Goal: Obtain resource: Obtain resource

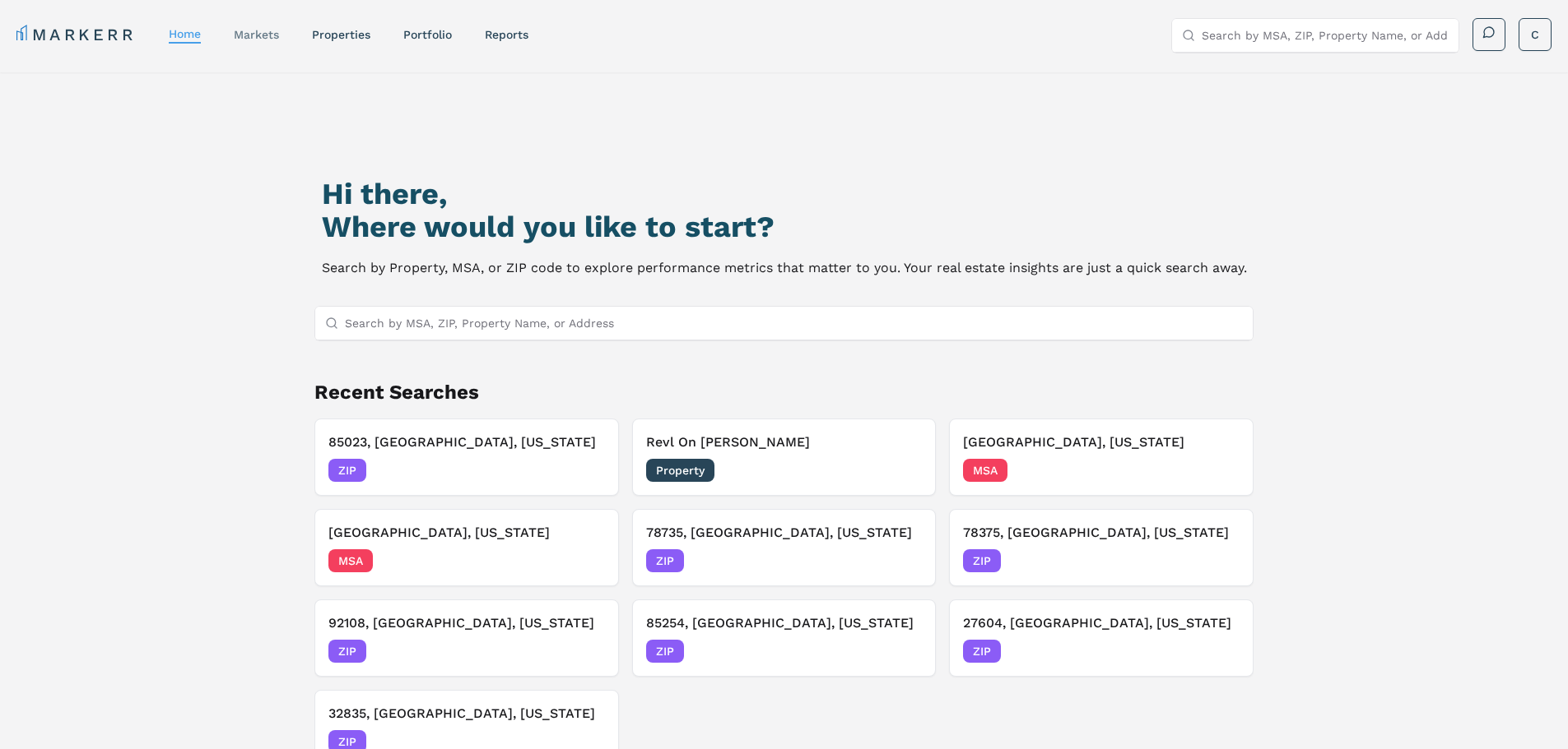
click at [266, 36] on link "markets" at bounding box center [256, 34] width 45 height 13
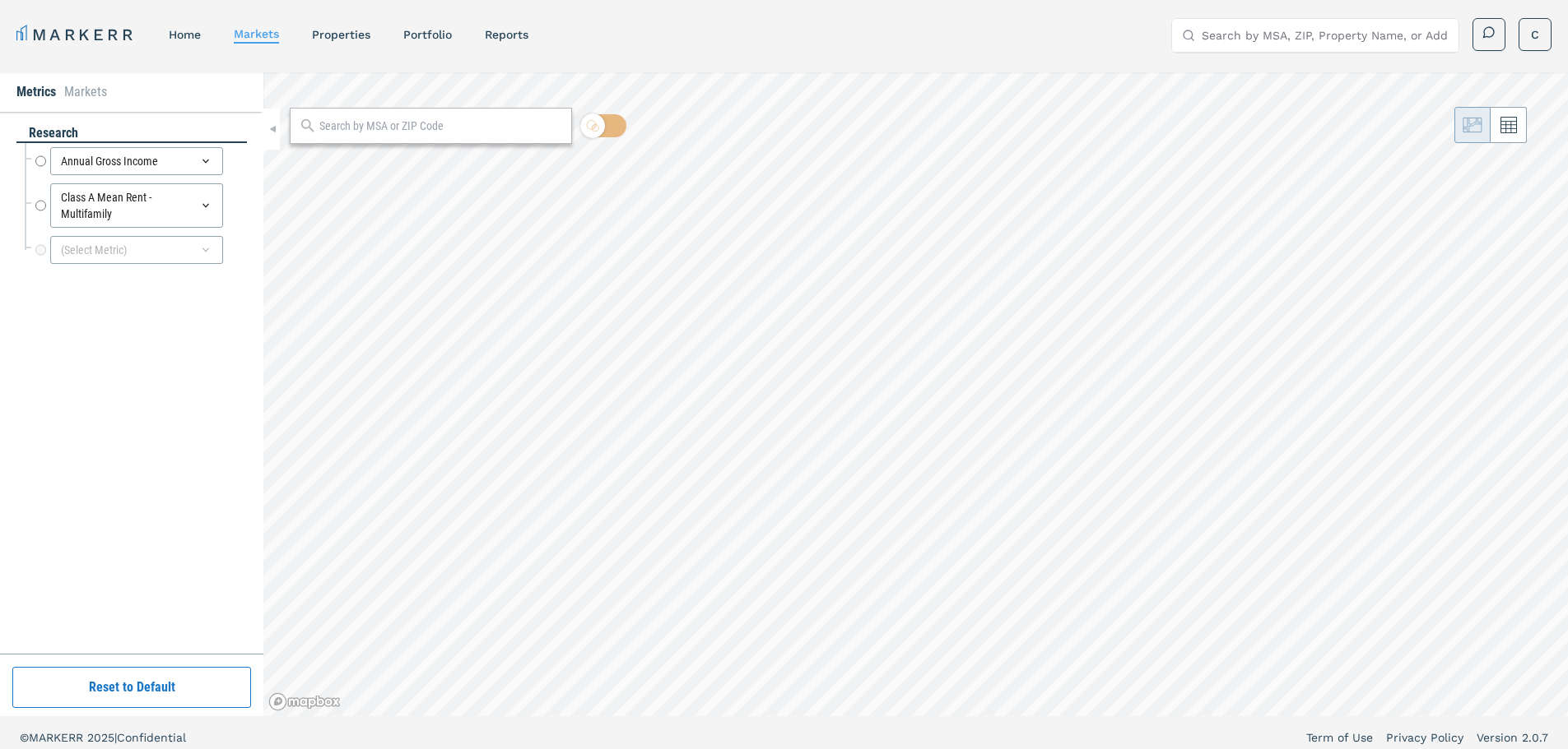
radio input "true"
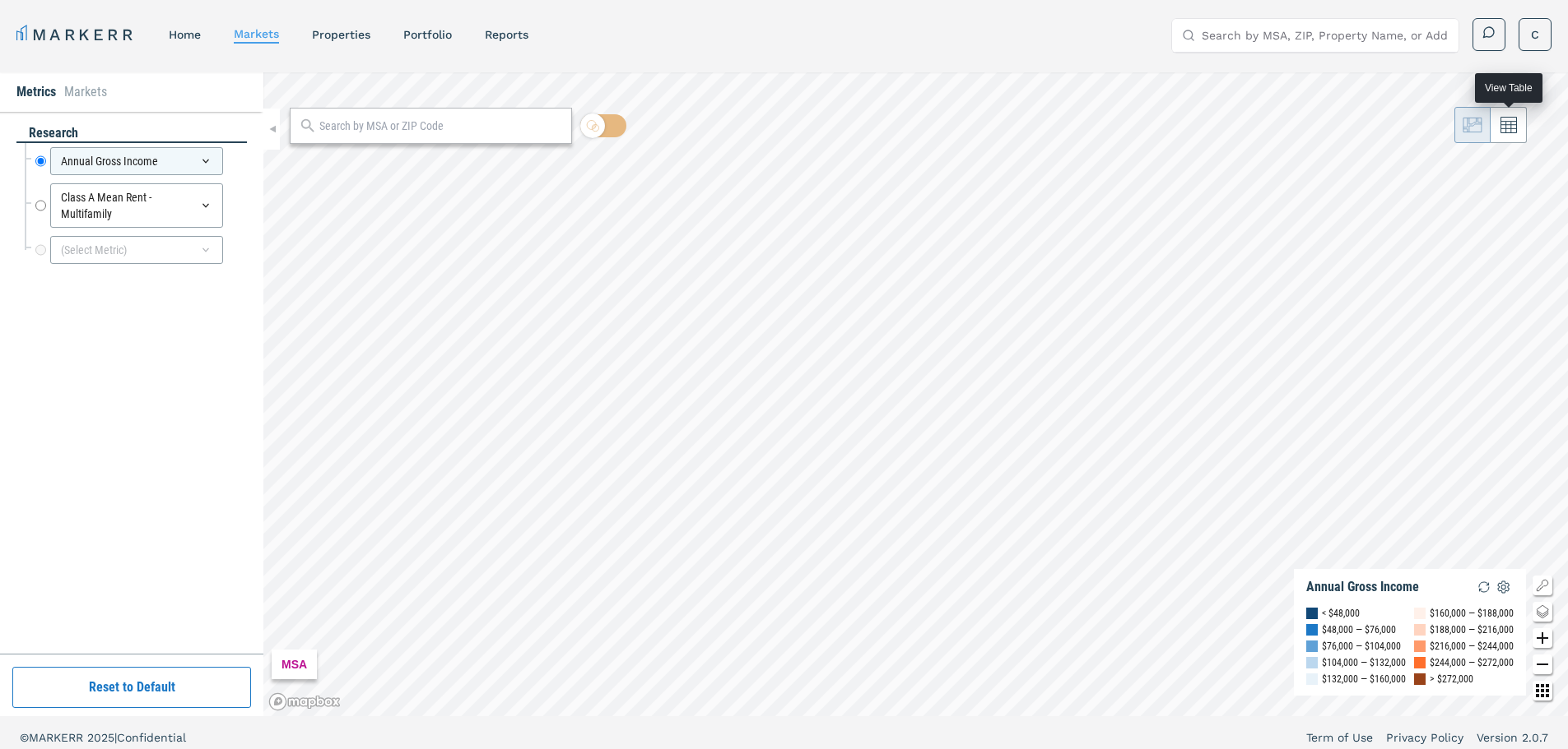
click at [1507, 128] on icon at bounding box center [1508, 125] width 17 height 17
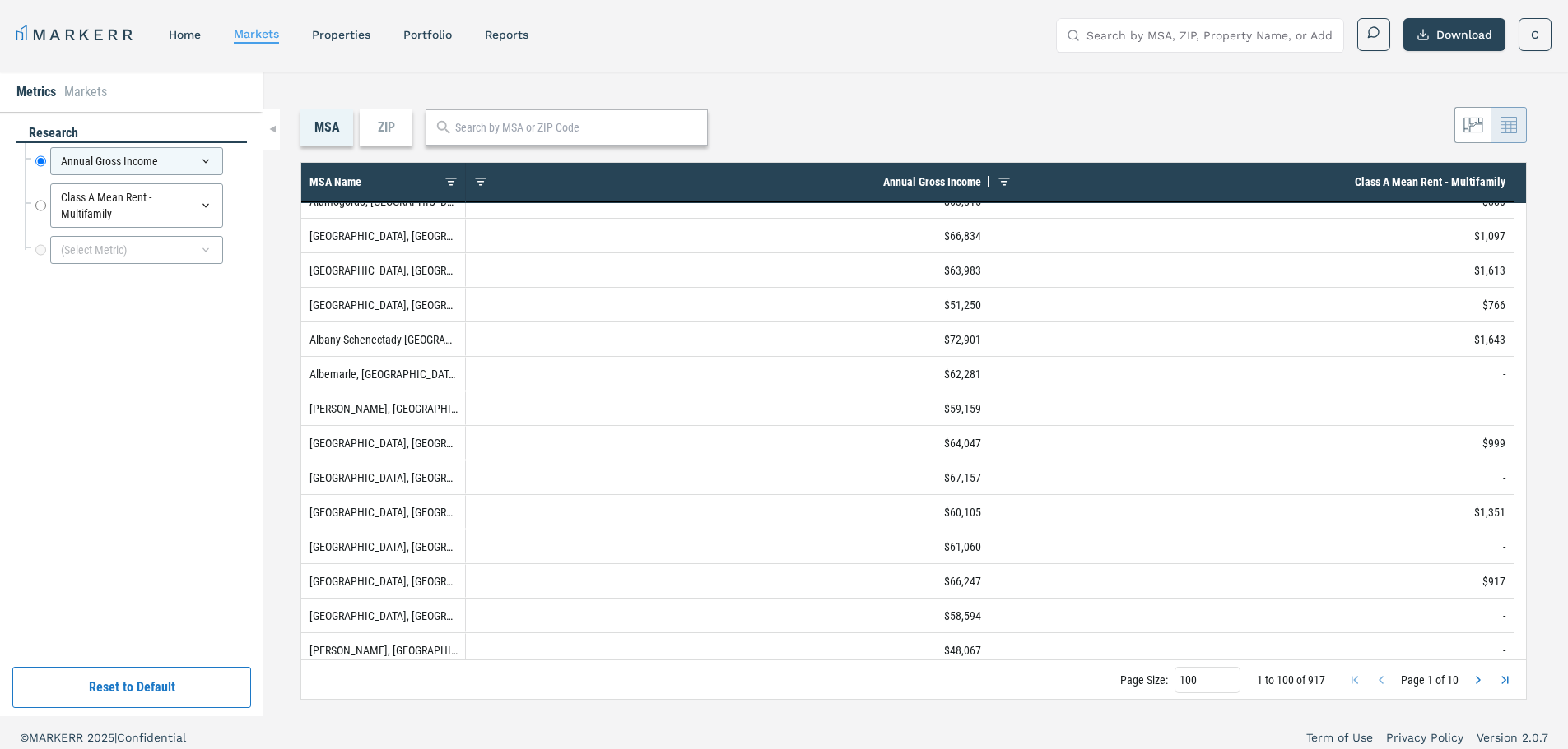
scroll to position [411, 0]
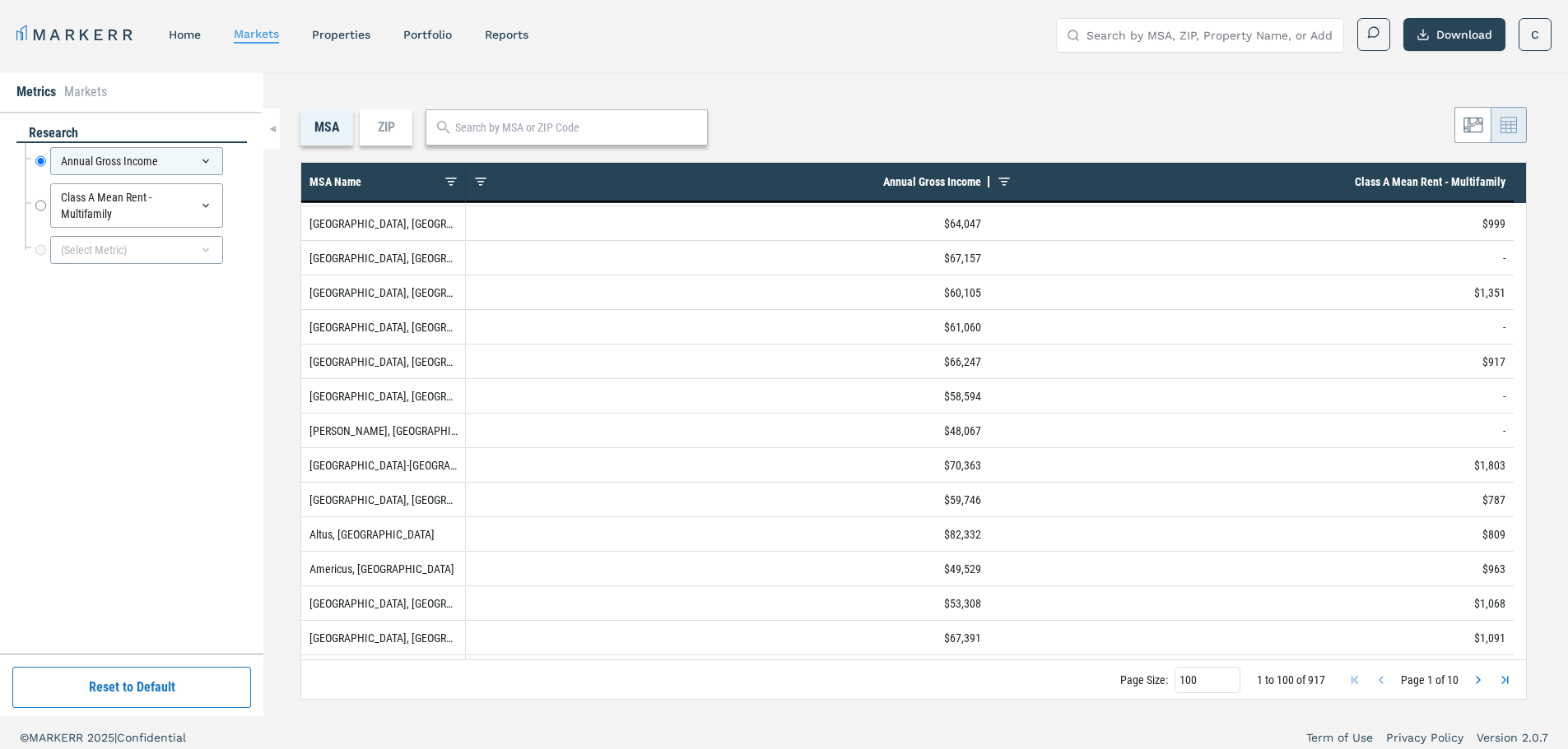
click at [398, 127] on div "ZIP" at bounding box center [386, 127] width 52 height 36
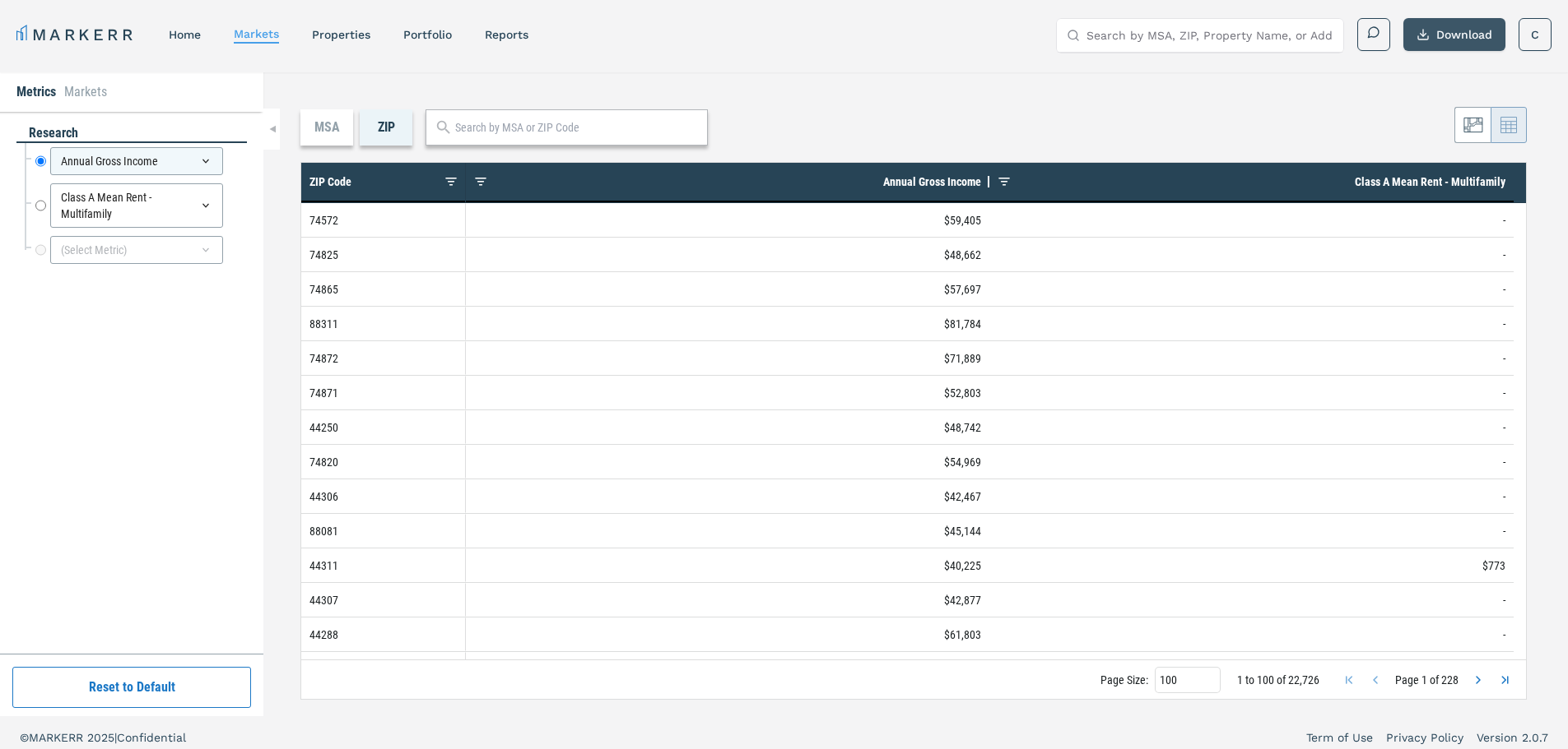
click at [1455, 34] on button "Download" at bounding box center [1454, 34] width 102 height 33
click at [162, 165] on div "Annual Gross Income" at bounding box center [136, 161] width 173 height 28
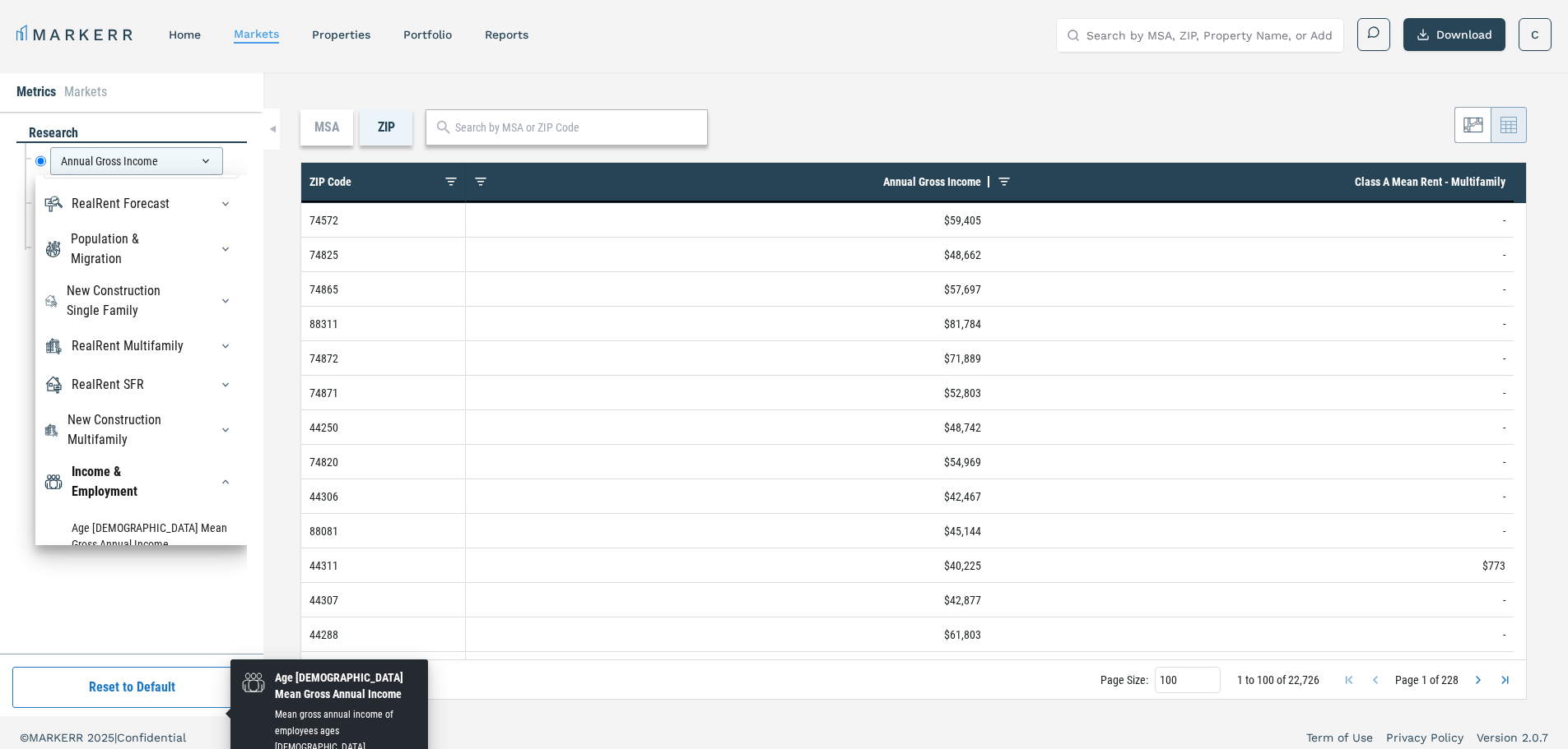
scroll to position [33, 0]
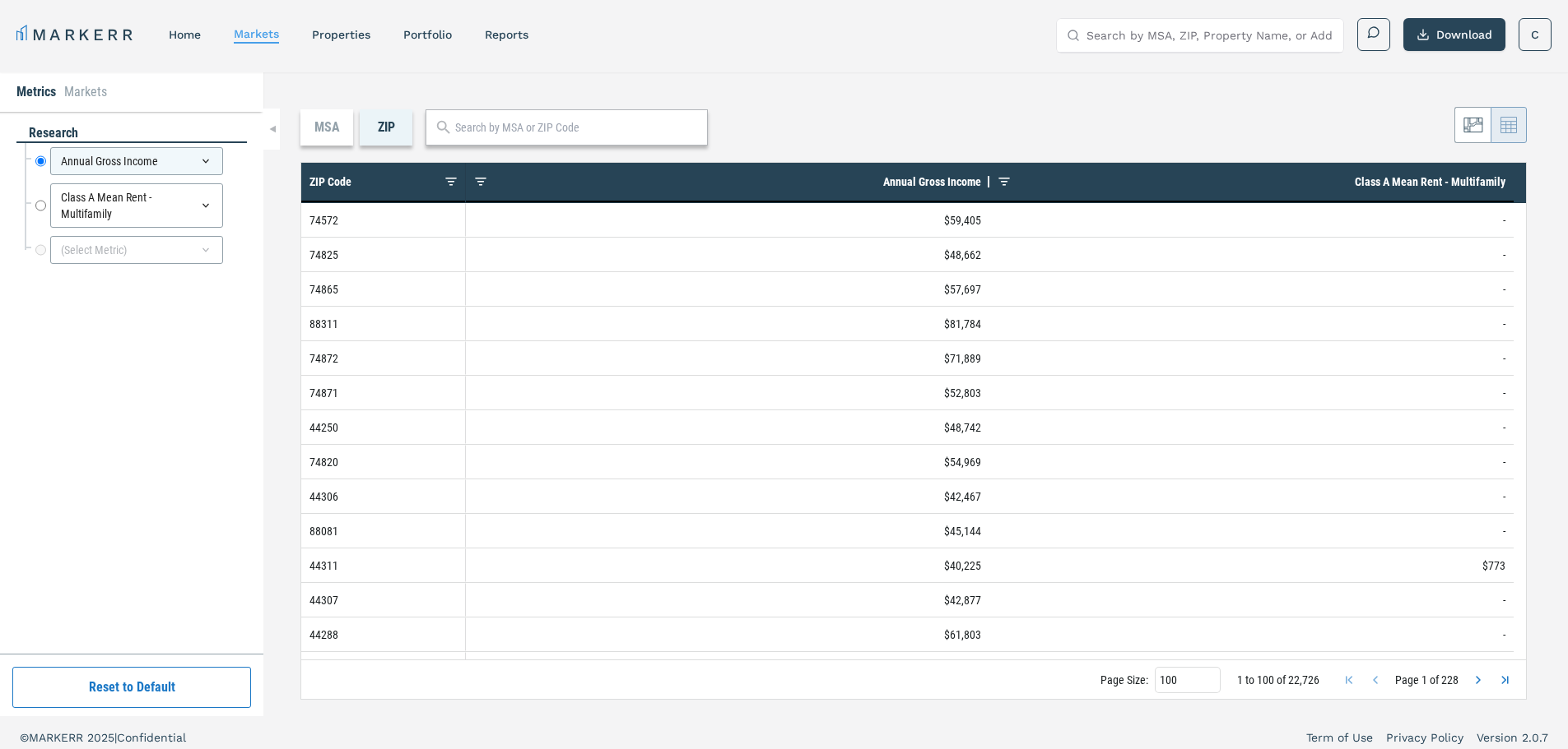
click at [1005, 137] on div "MSA ZIP" at bounding box center [914, 127] width 1227 height 36
click at [1371, 34] on span at bounding box center [1373, 32] width 13 height 13
click at [204, 166] on icon at bounding box center [205, 161] width 13 height 13
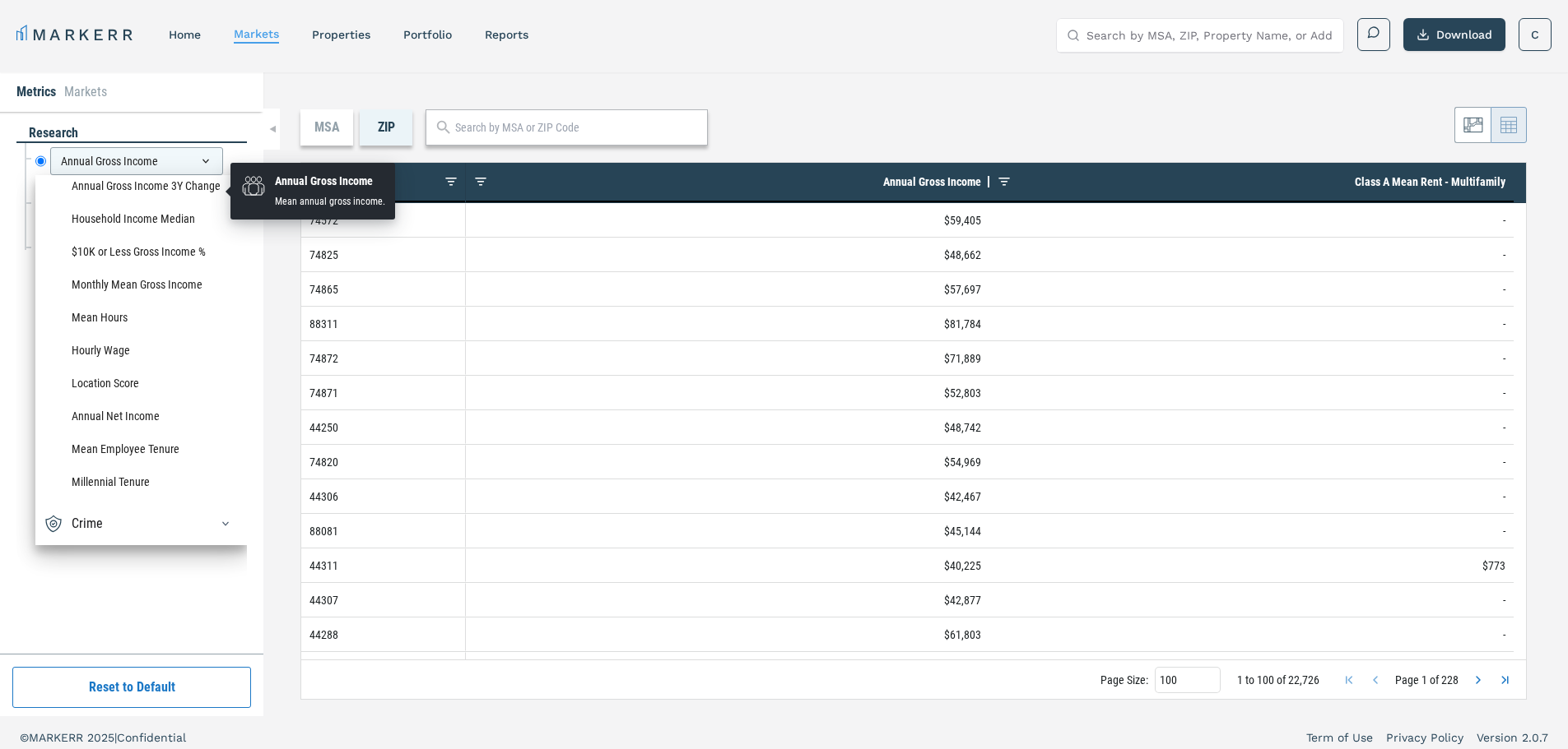
scroll to position [1480, 0]
click at [217, 127] on div "research" at bounding box center [132, 133] width 231 height 19
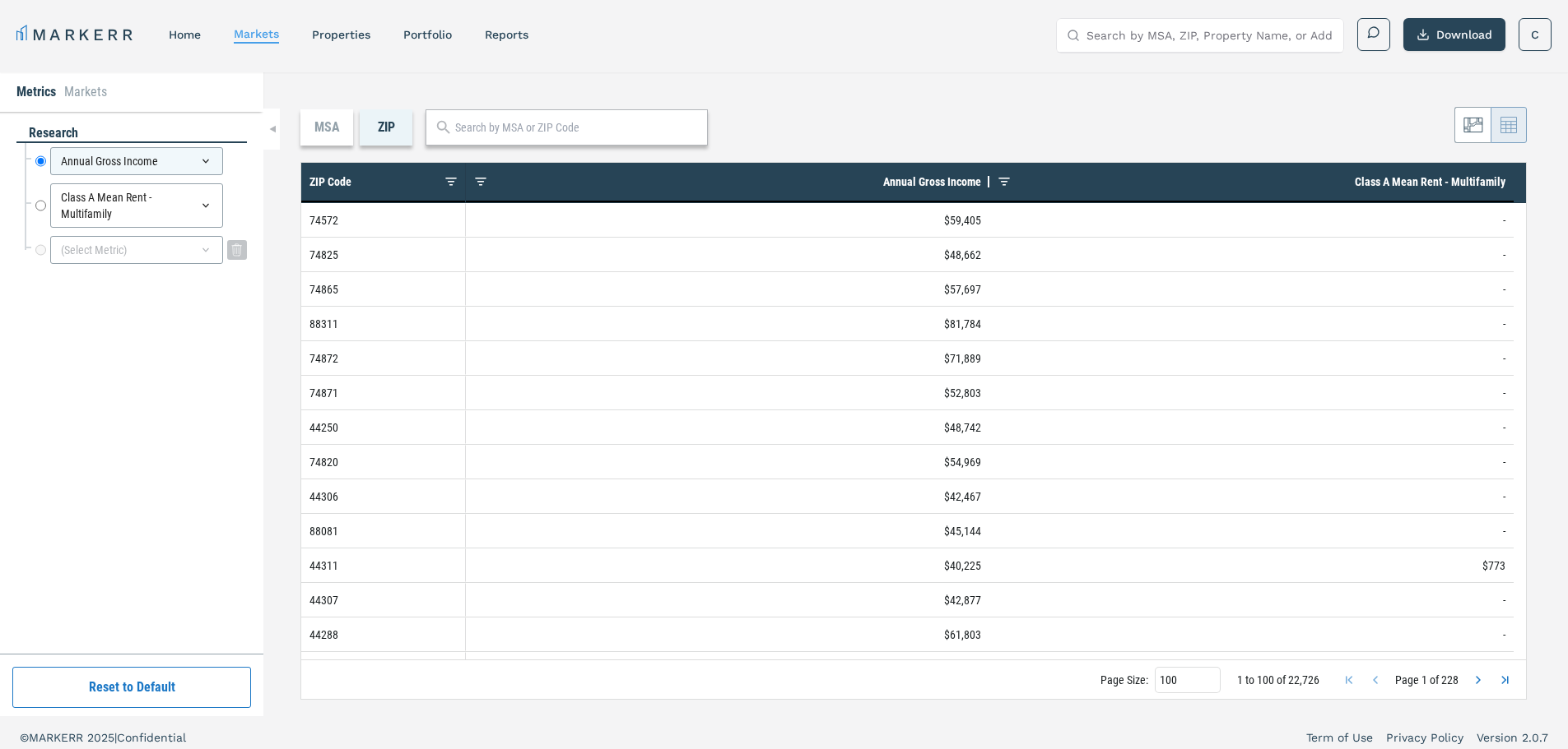
click at [209, 254] on icon at bounding box center [205, 249] width 13 height 13
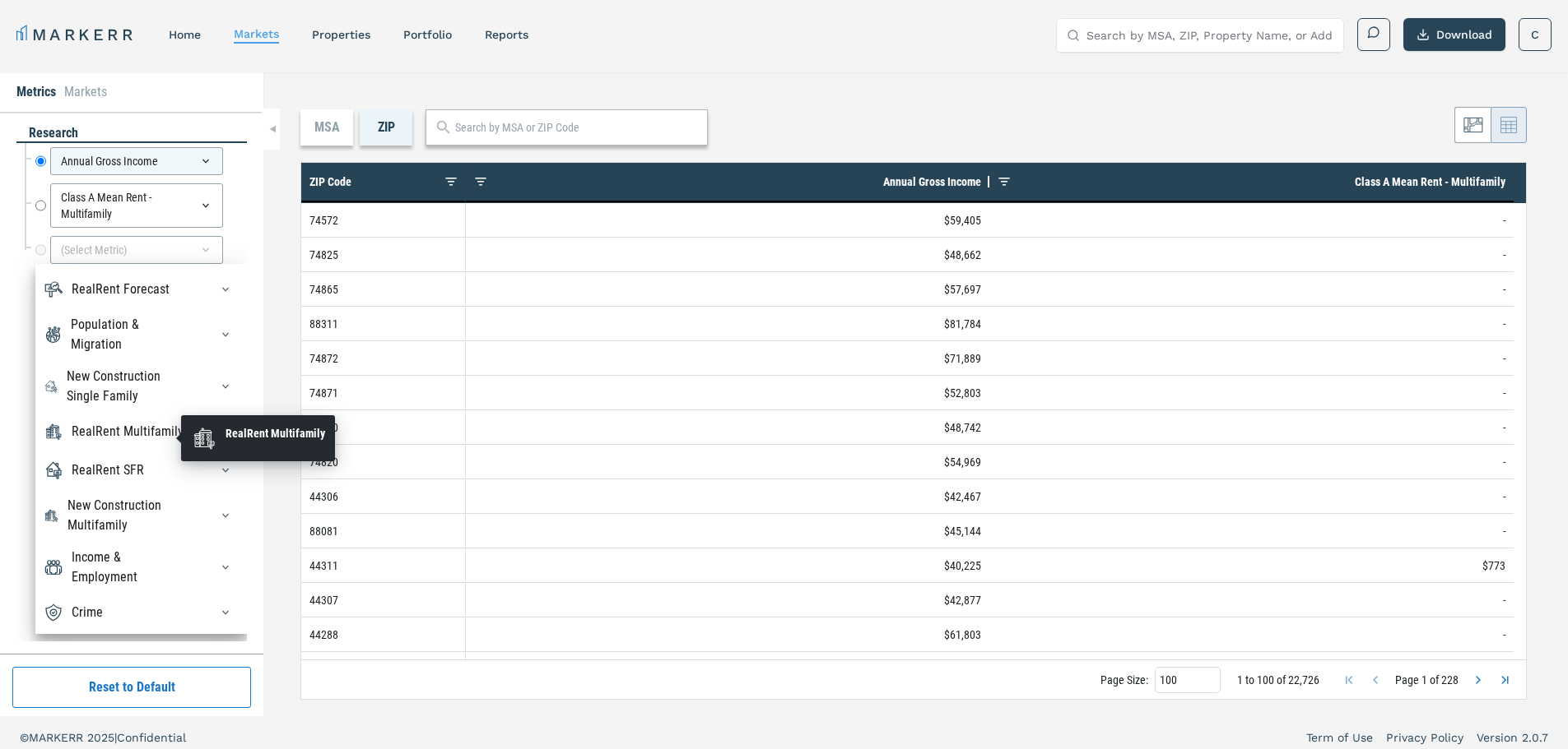
scroll to position [0, 0]
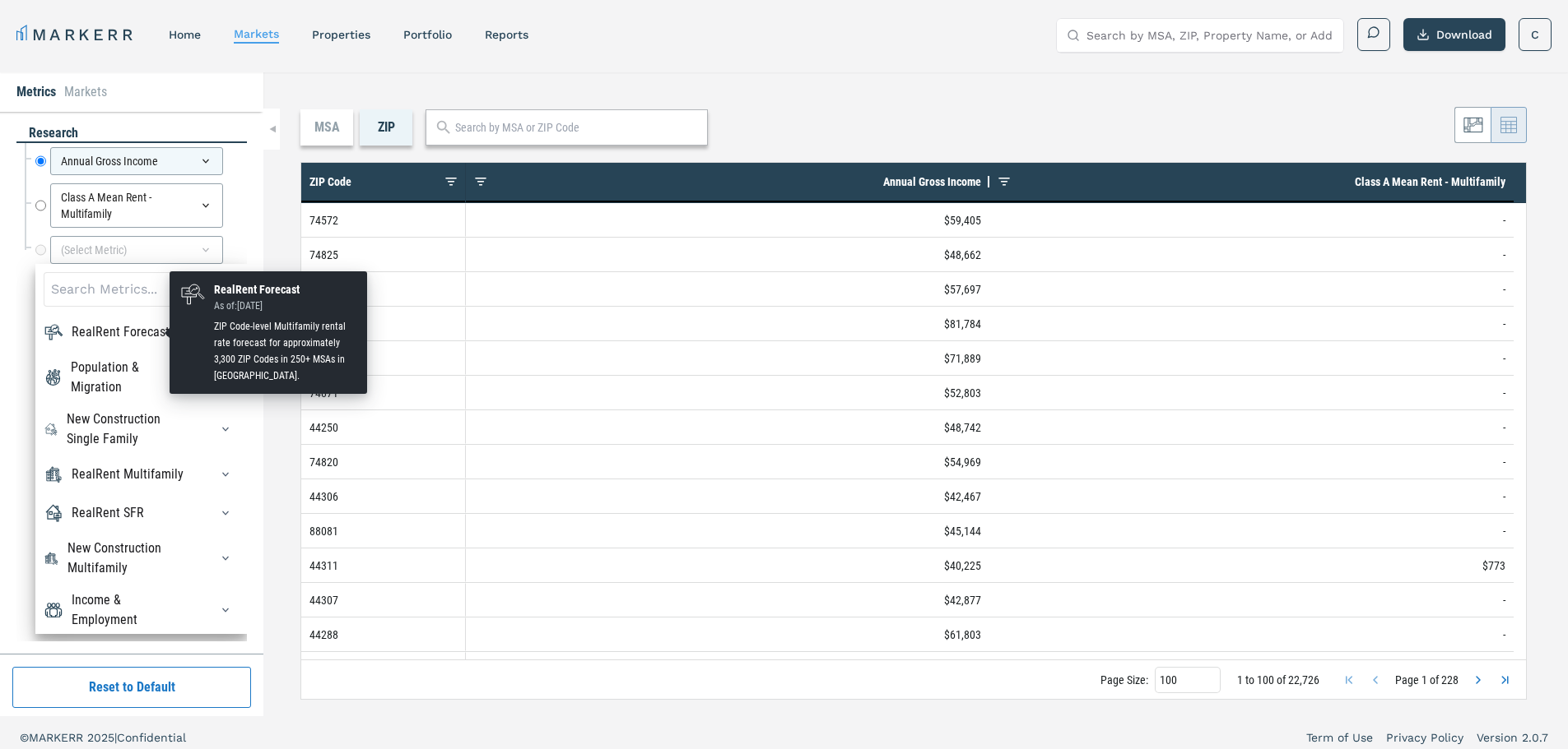
click at [111, 323] on div "RealRent Forecast" at bounding box center [120, 332] width 98 height 20
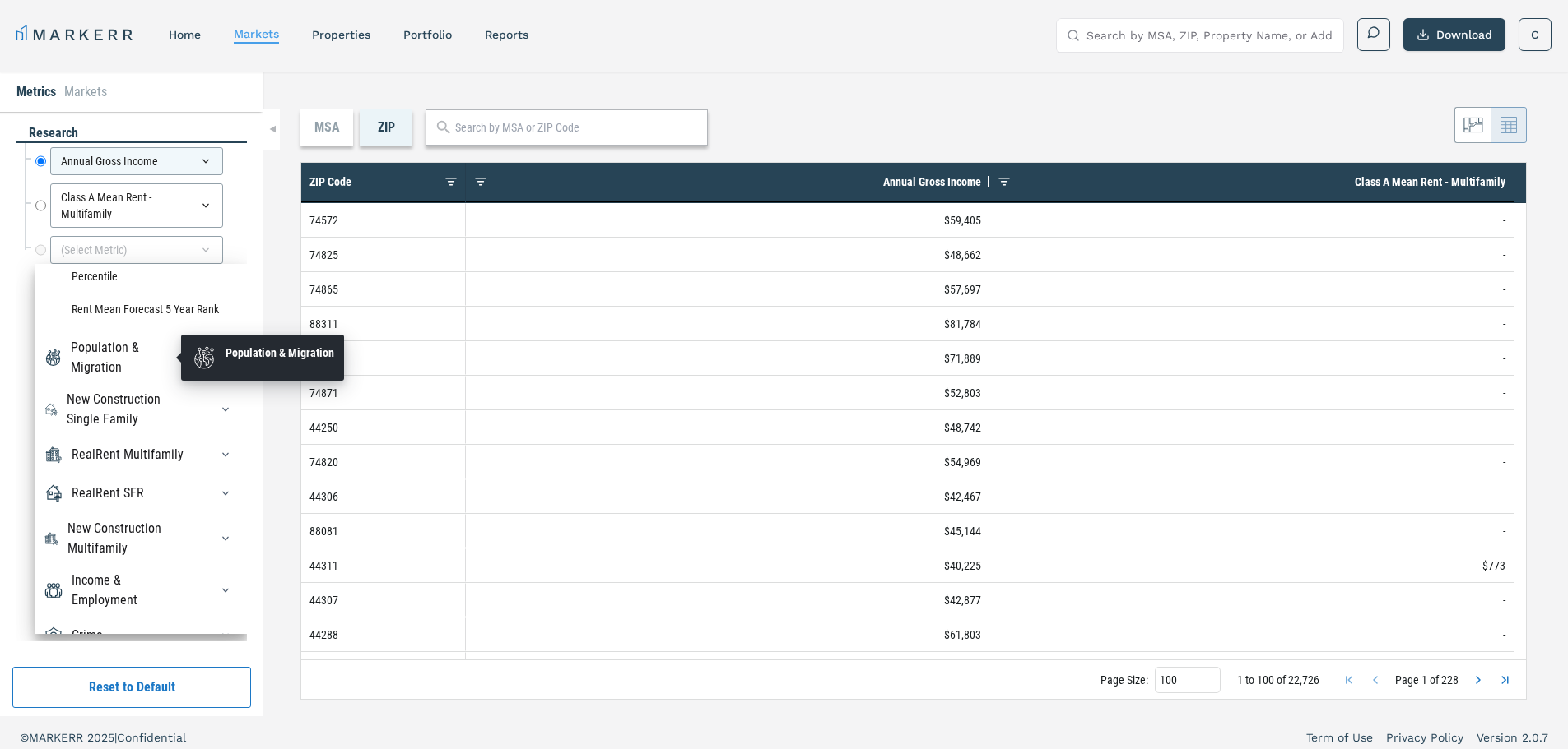
scroll to position [181, 0]
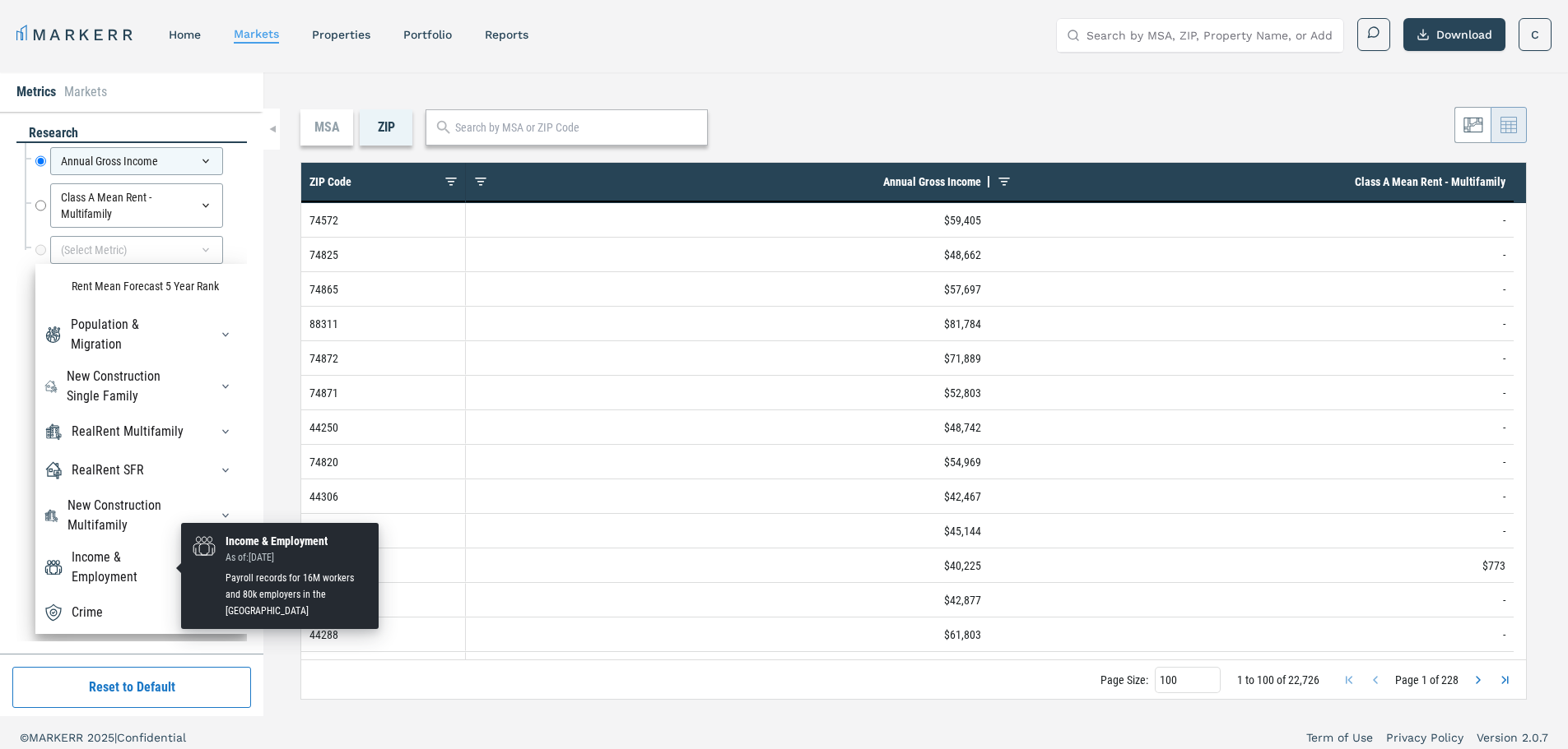
click at [127, 579] on div "Income & Employment" at bounding box center [130, 568] width 117 height 39
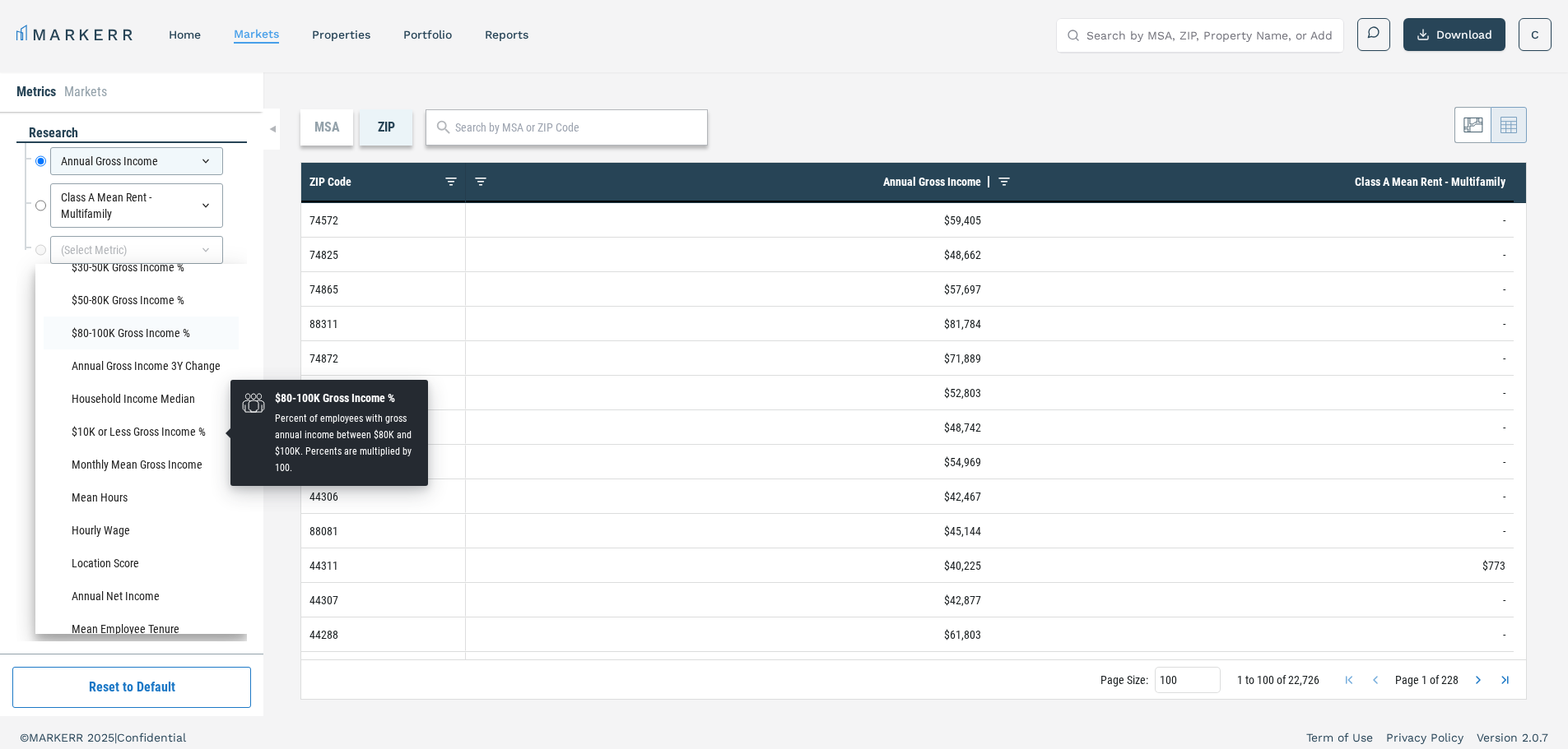
scroll to position [1497, 0]
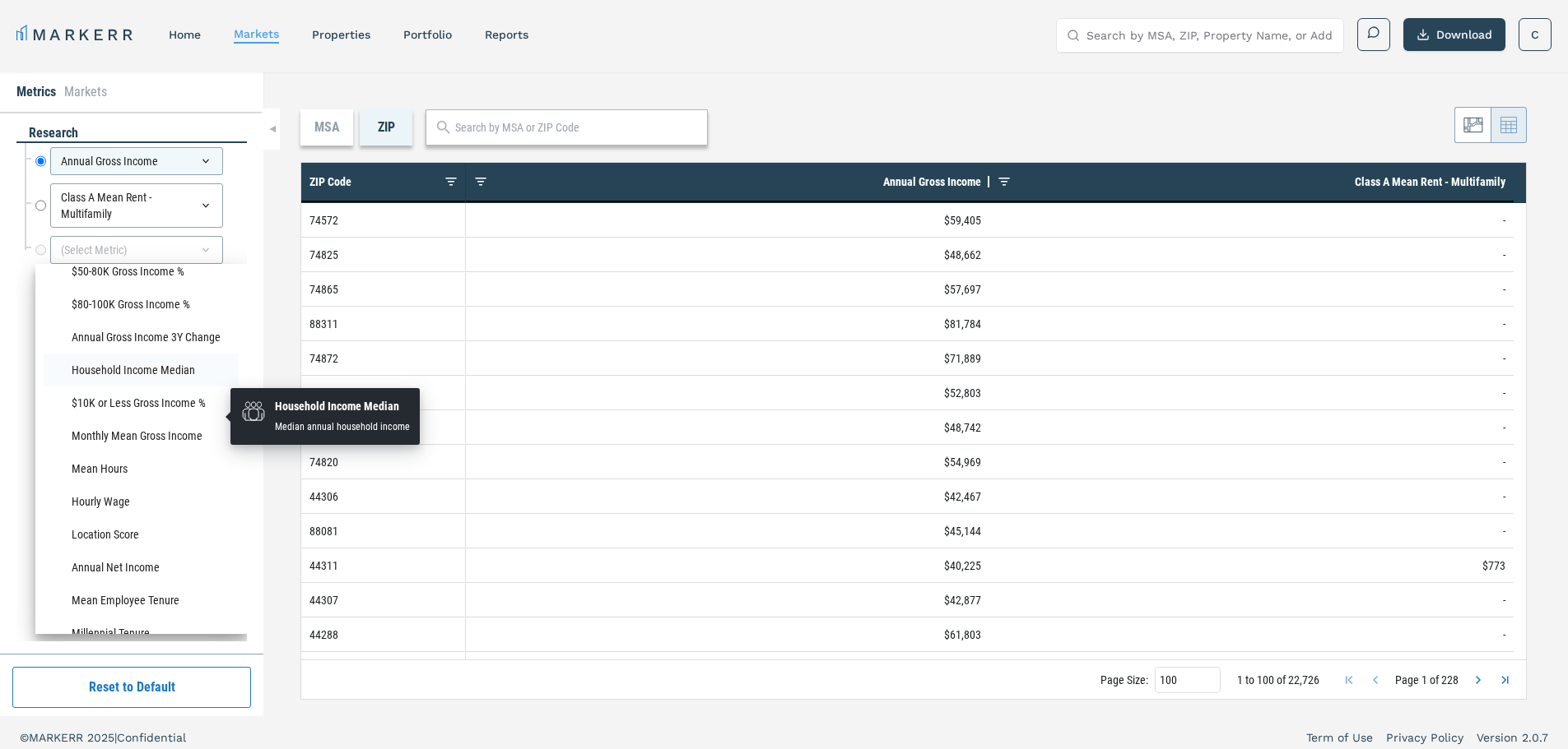
click at [144, 386] on li "Household Income Median" at bounding box center [141, 370] width 195 height 33
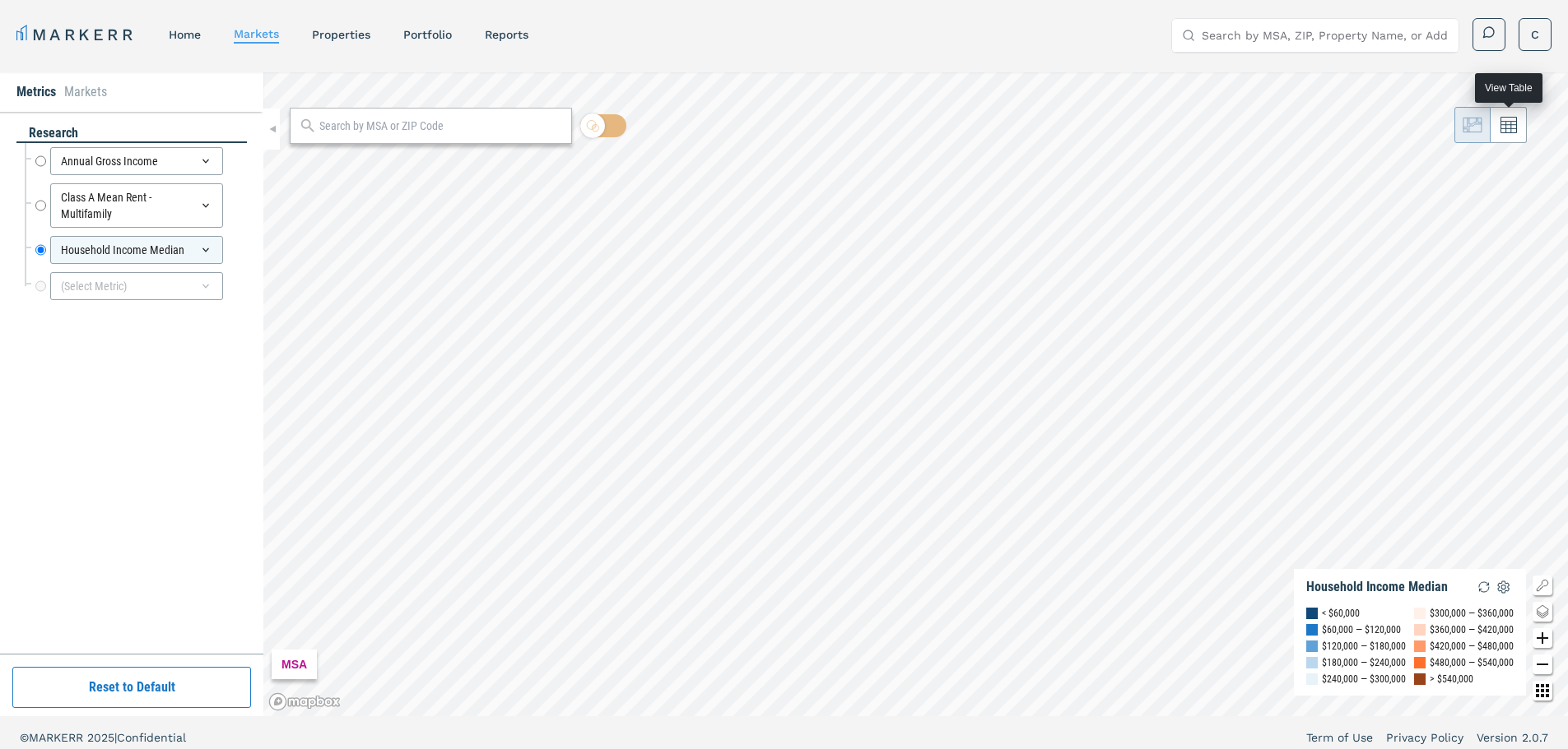
click at [1508, 134] on button at bounding box center [1508, 124] width 36 height 36
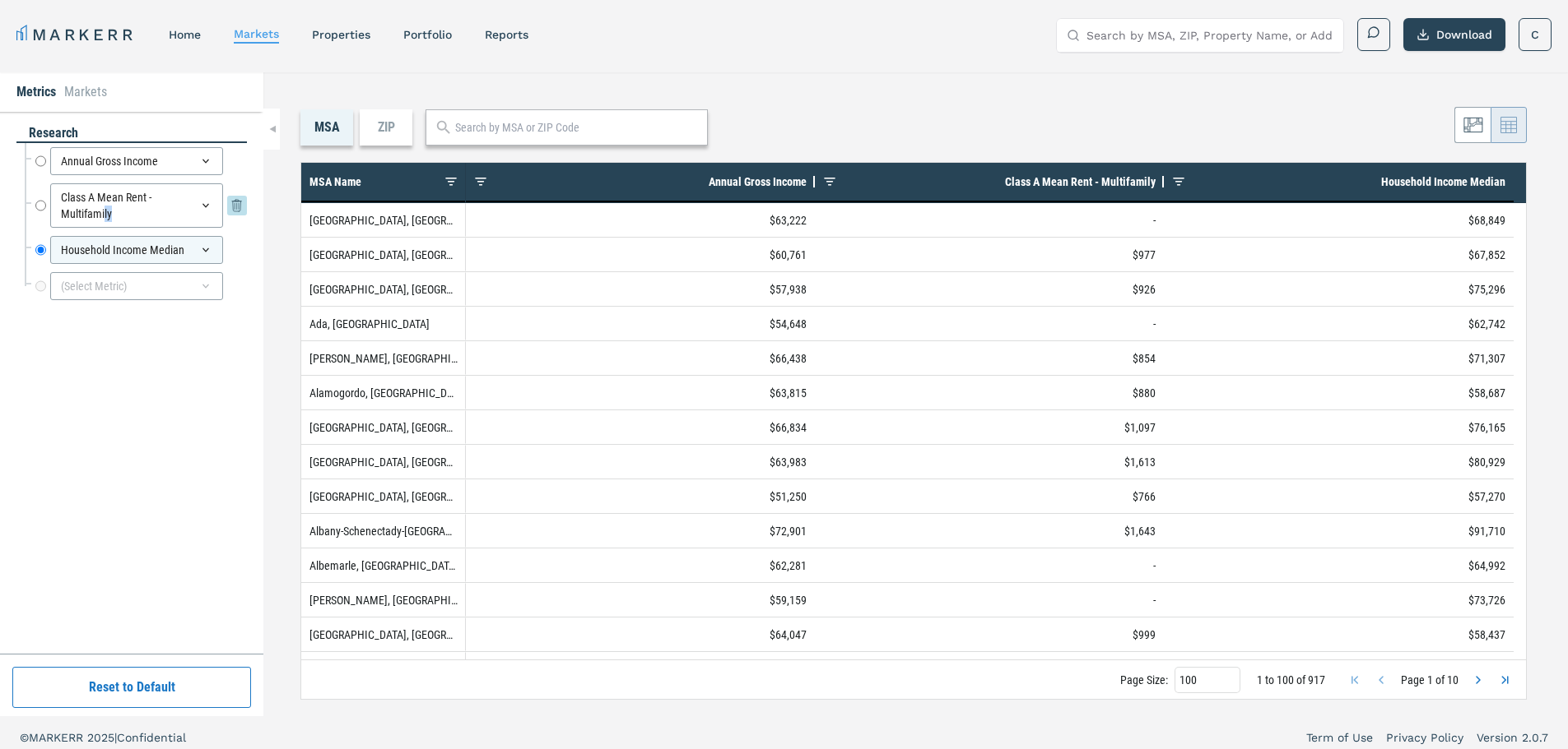
click at [111, 225] on div "Class A Mean Rent - Multifamily" at bounding box center [136, 205] width 173 height 44
click at [89, 203] on div "Class A Mean Rent - Multifamily" at bounding box center [136, 205] width 173 height 44
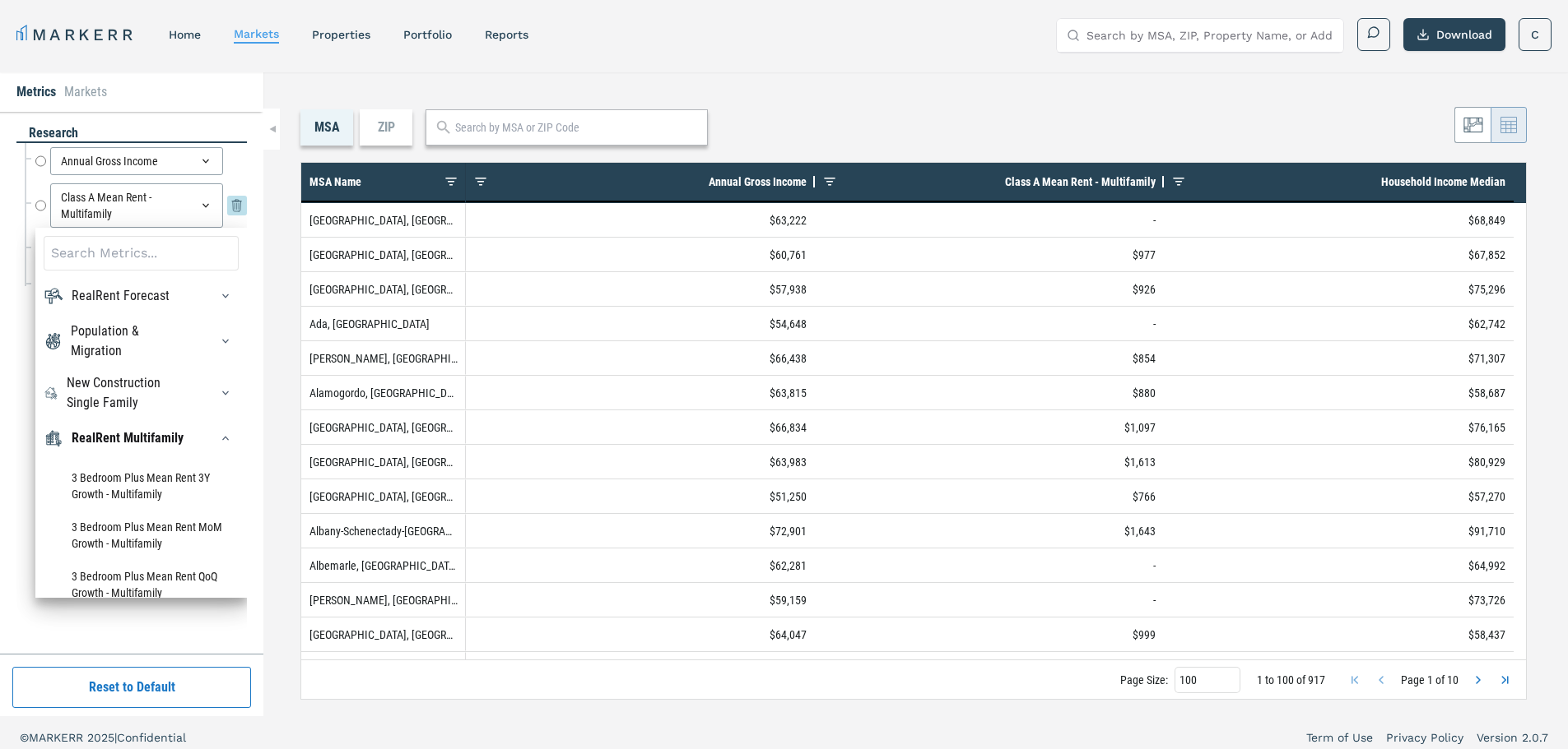
click at [239, 211] on icon at bounding box center [237, 206] width 20 height 20
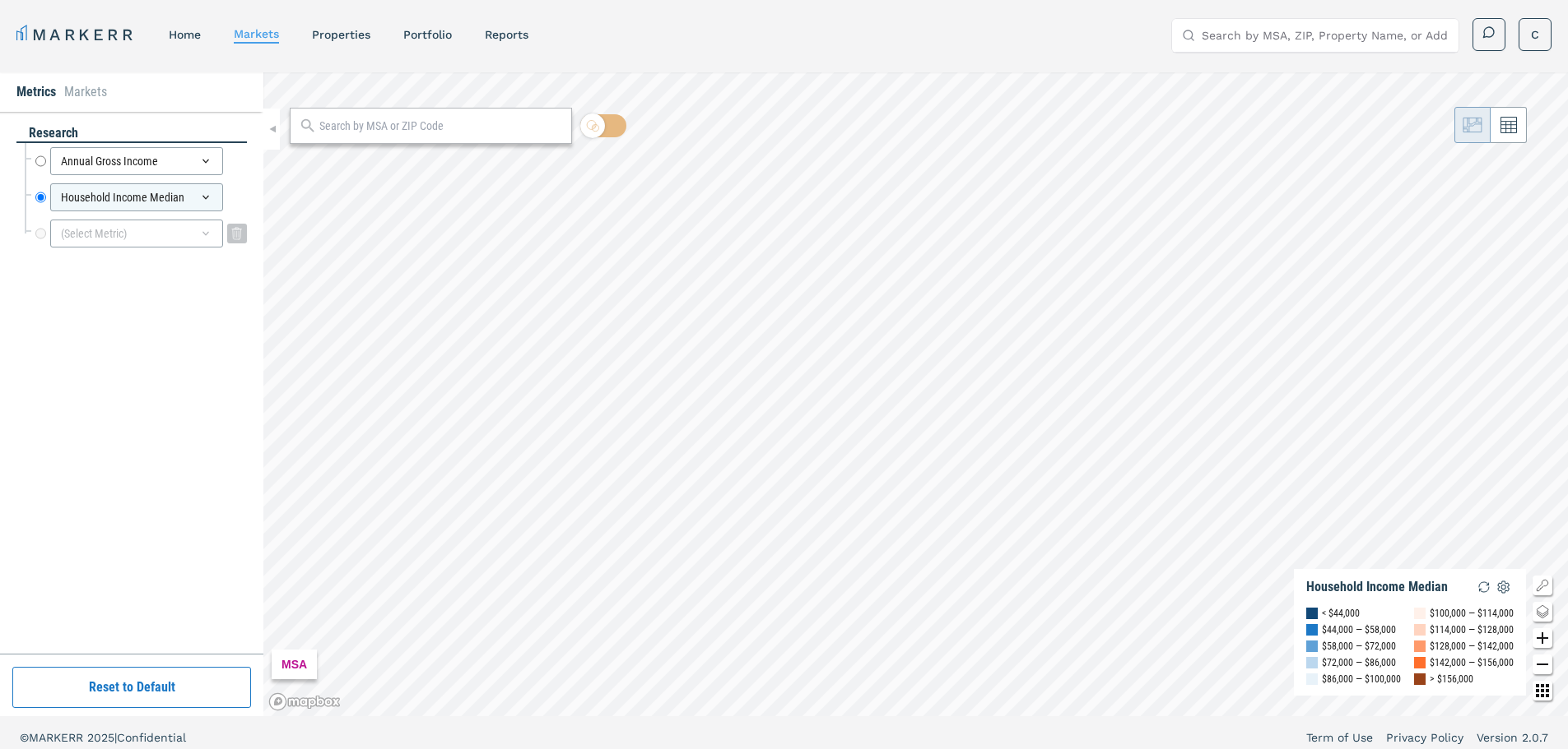
click at [148, 242] on div "(Select Metric)" at bounding box center [136, 234] width 173 height 28
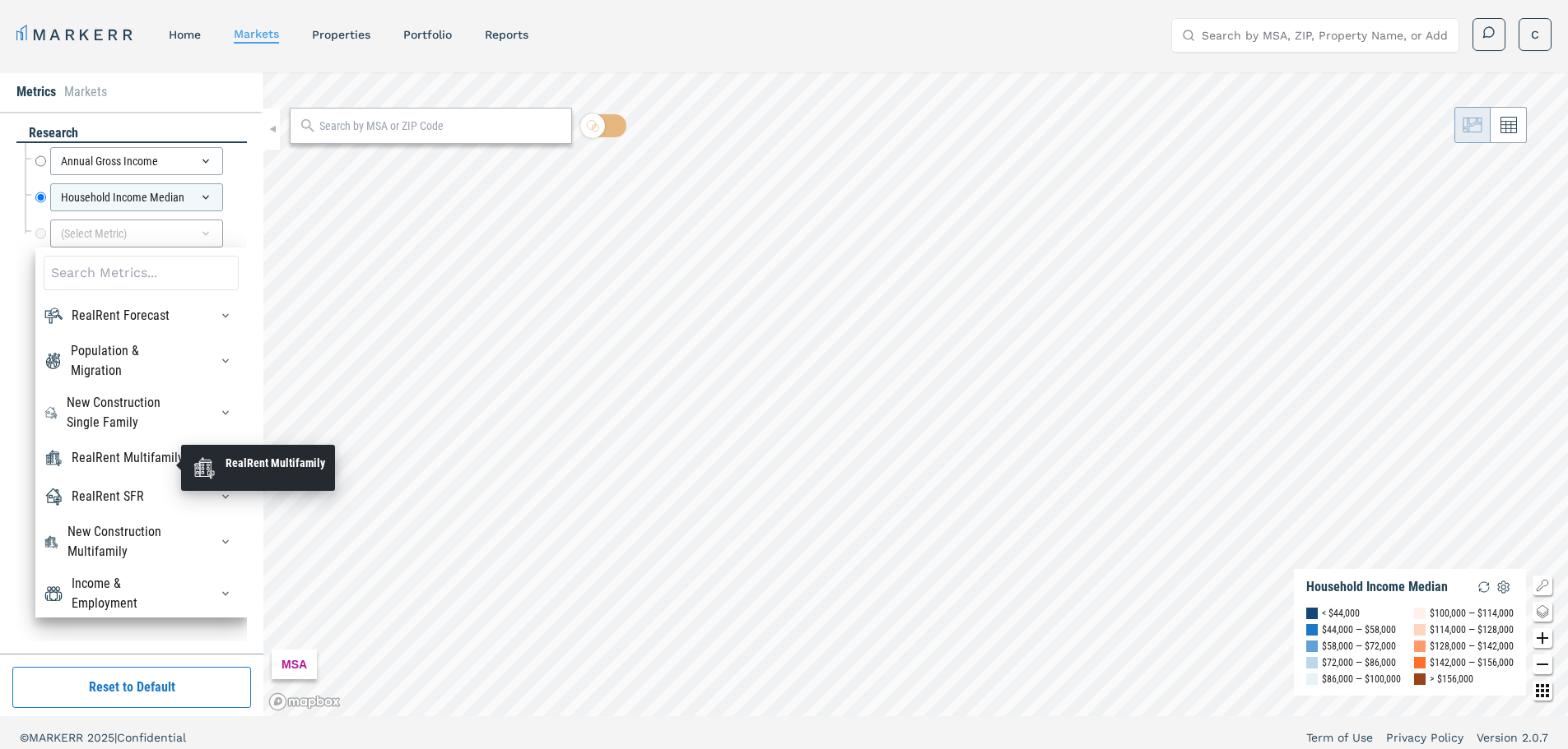
click at [107, 463] on div "RealRent Multifamily" at bounding box center [128, 458] width 112 height 20
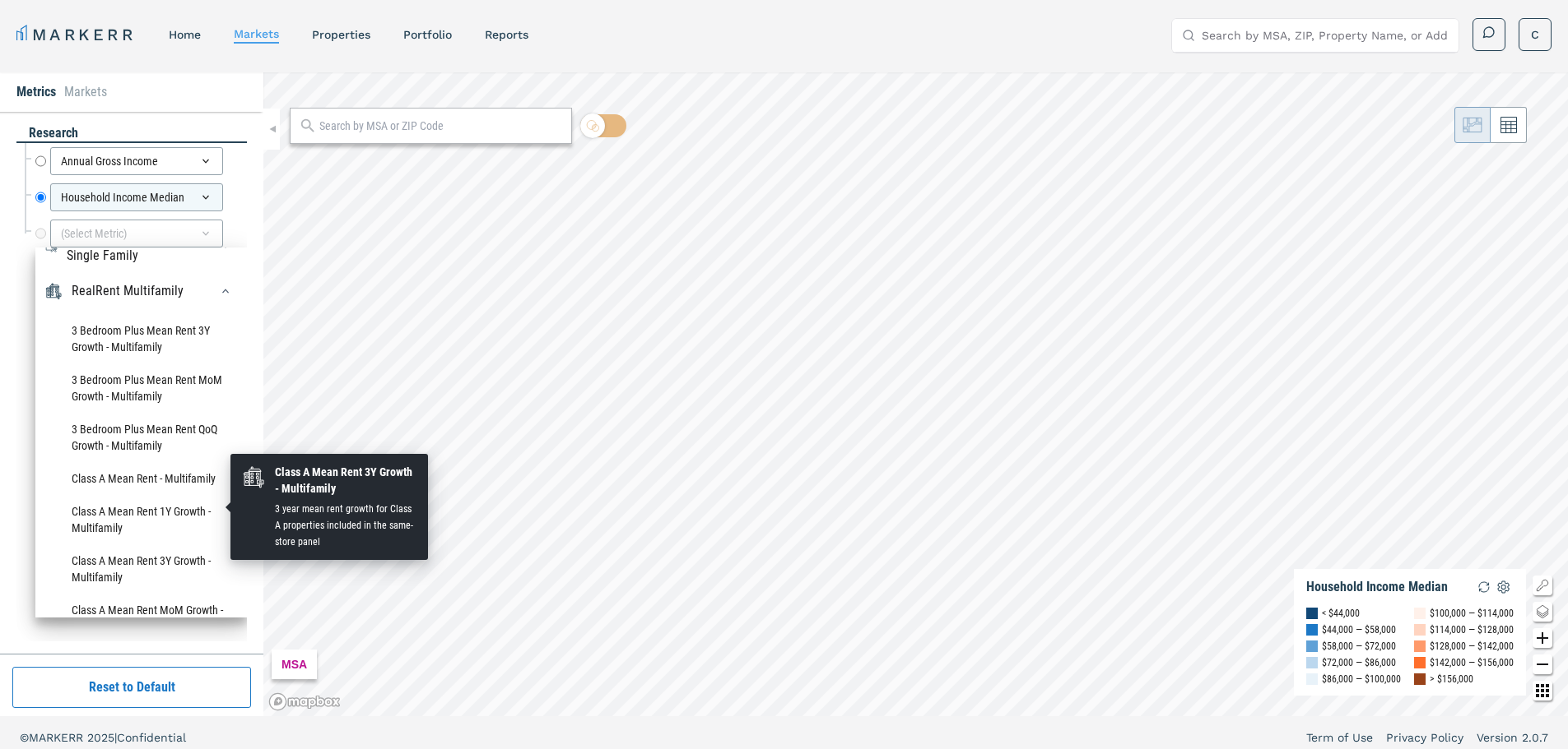
scroll to position [165, 0]
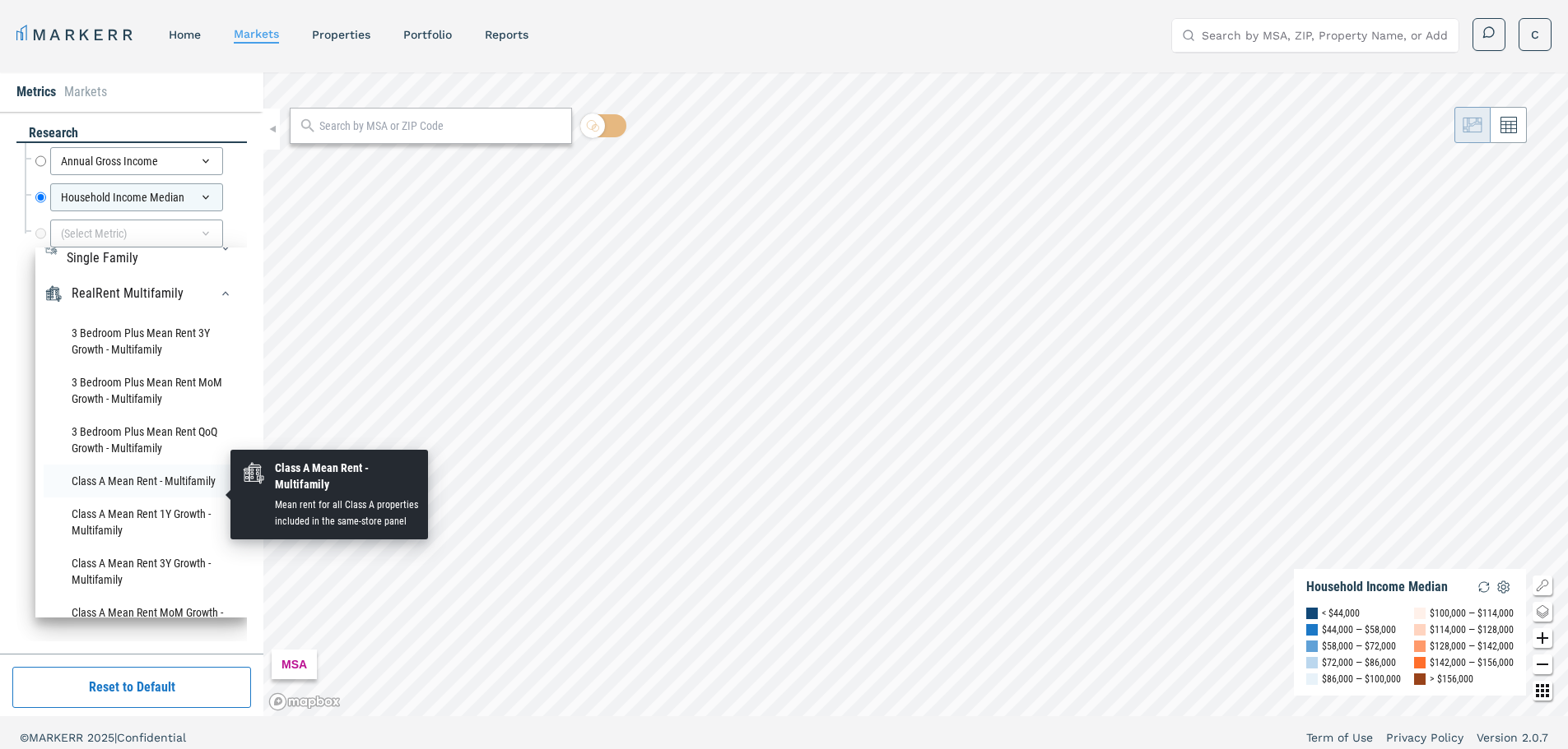
click at [160, 490] on li "Class A Mean Rent - Multifamily" at bounding box center [141, 481] width 195 height 33
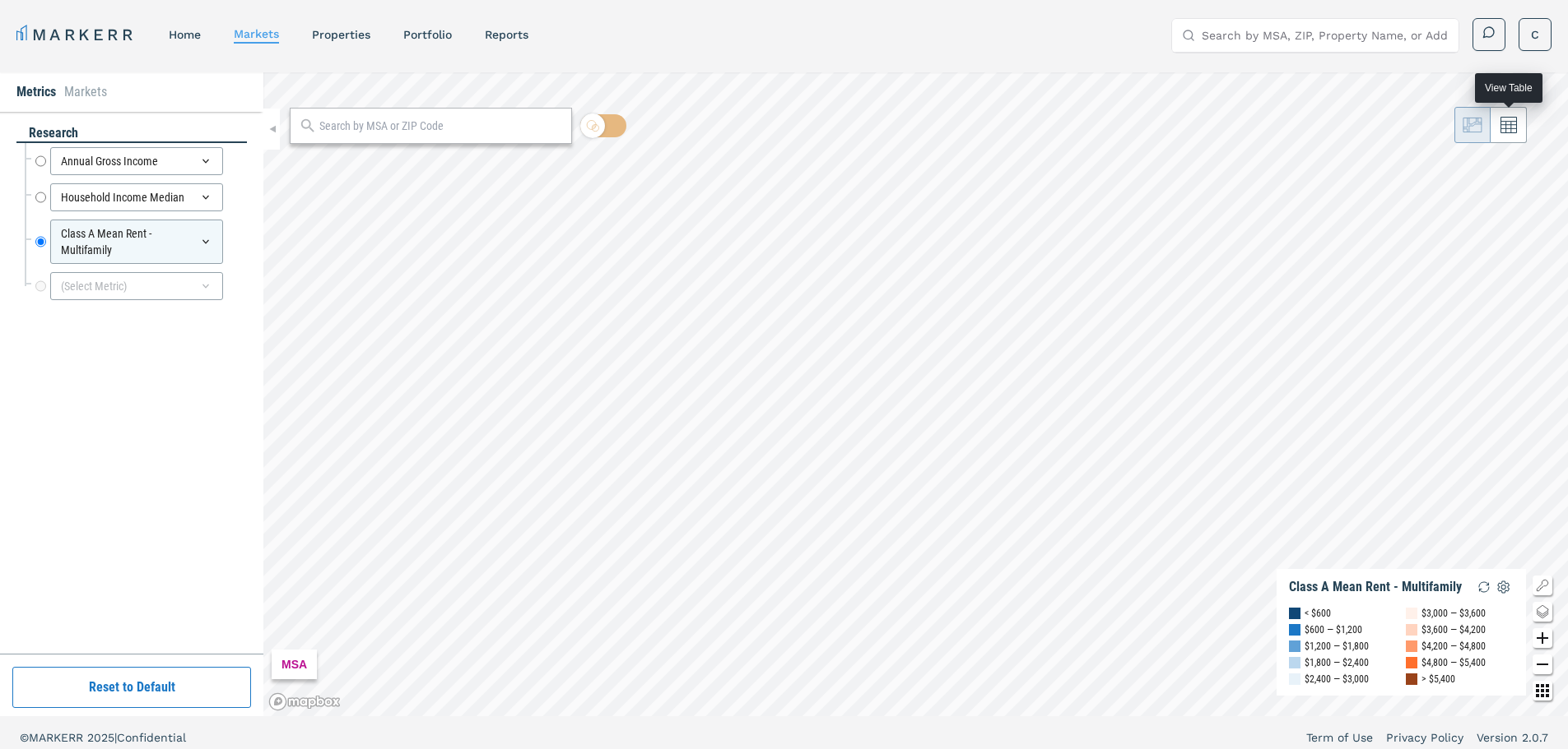
click at [1522, 136] on button at bounding box center [1508, 124] width 36 height 36
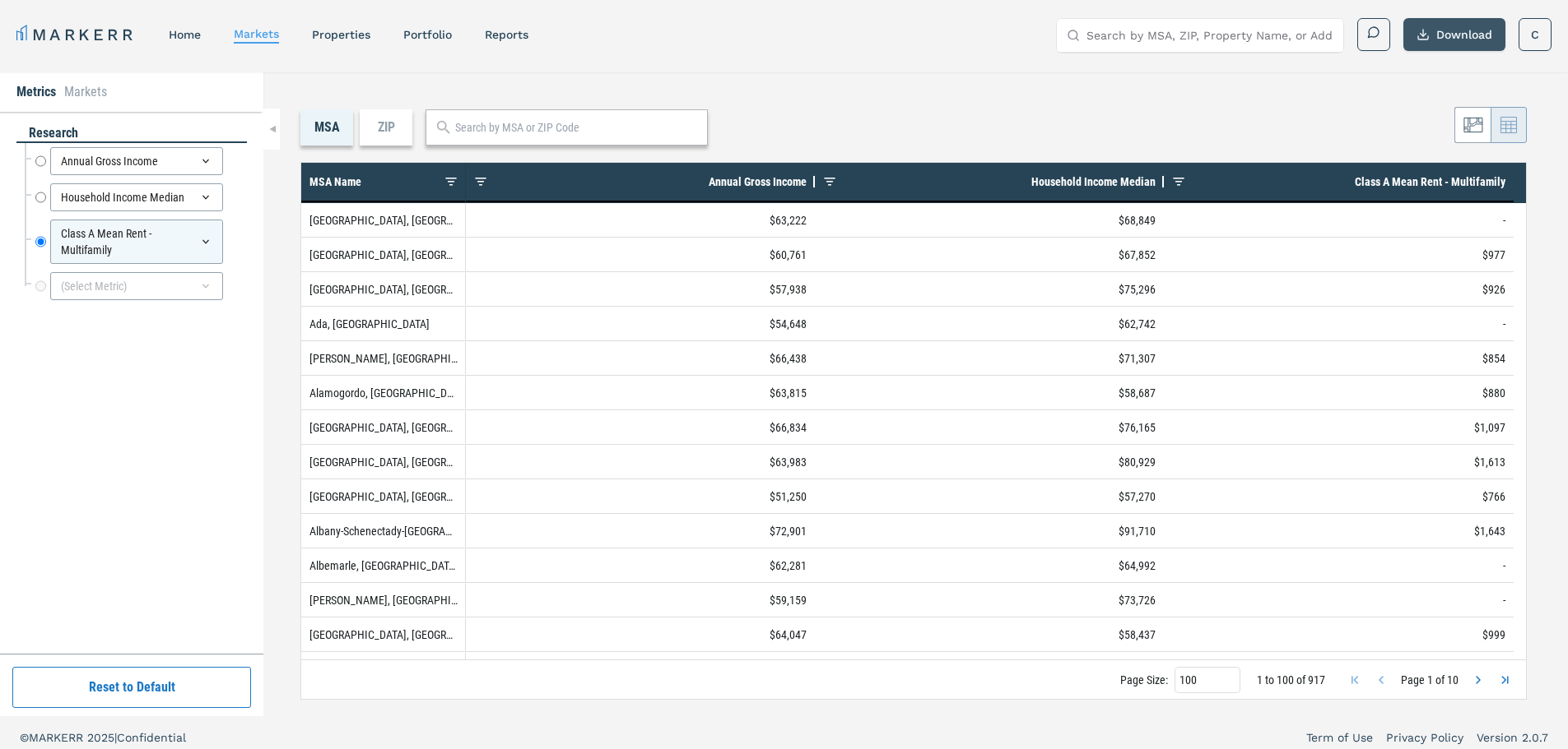
click at [1424, 37] on button "Download" at bounding box center [1454, 34] width 102 height 33
click at [921, 124] on div "MSA ZIP" at bounding box center [914, 127] width 1227 height 36
click at [391, 129] on div "ZIP" at bounding box center [386, 127] width 52 height 36
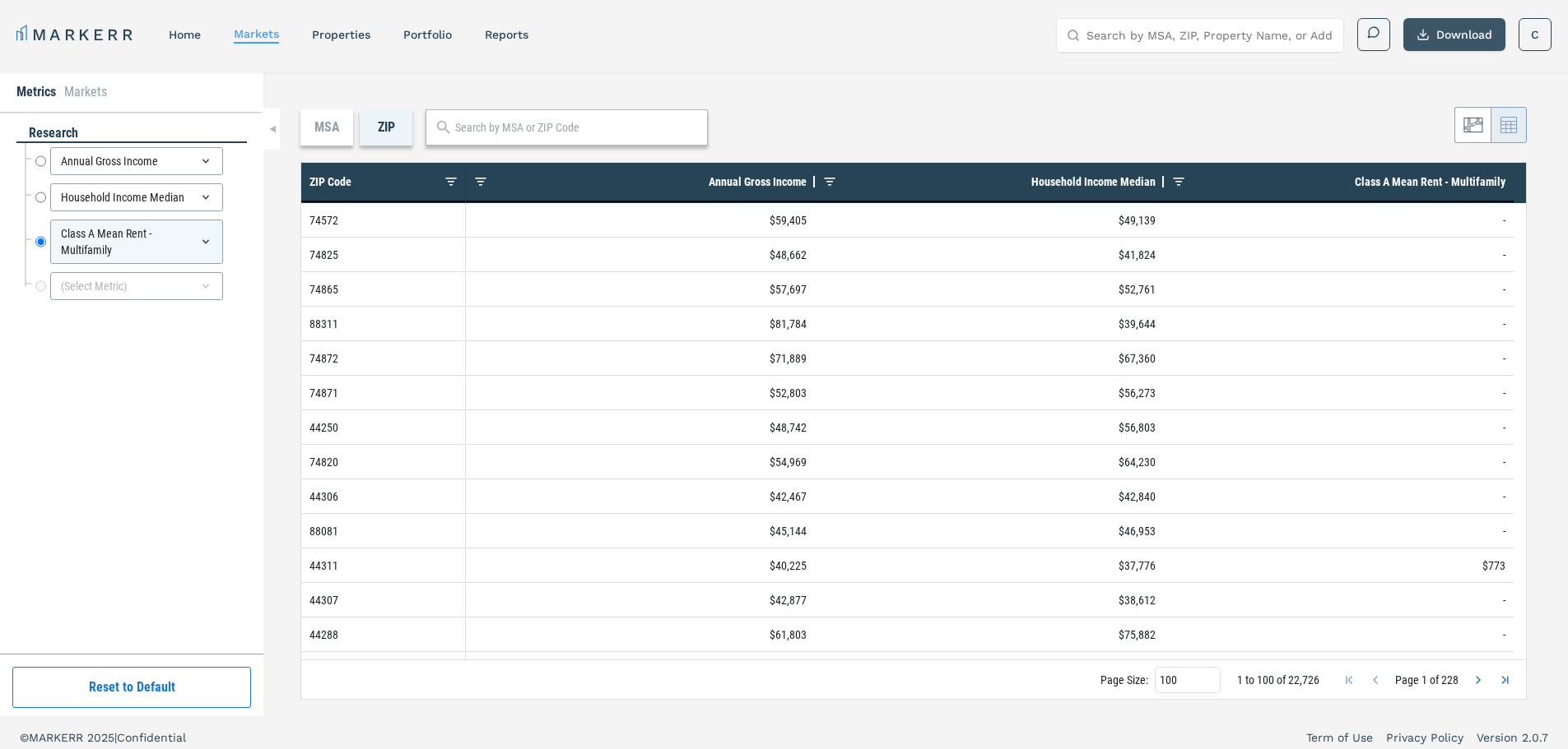
click at [1438, 31] on button "Download" at bounding box center [1454, 34] width 102 height 33
